Goal: Task Accomplishment & Management: Manage account settings

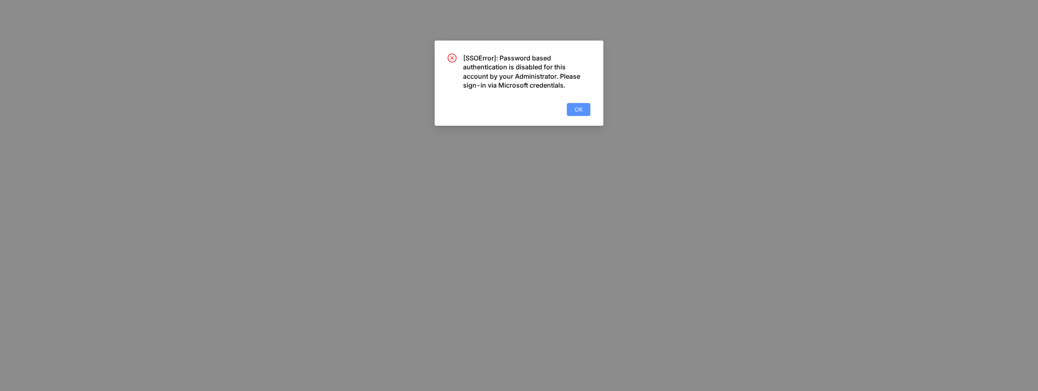
click at [581, 113] on span "OK" at bounding box center [578, 109] width 8 height 9
